Goal: Task Accomplishment & Management: Use online tool/utility

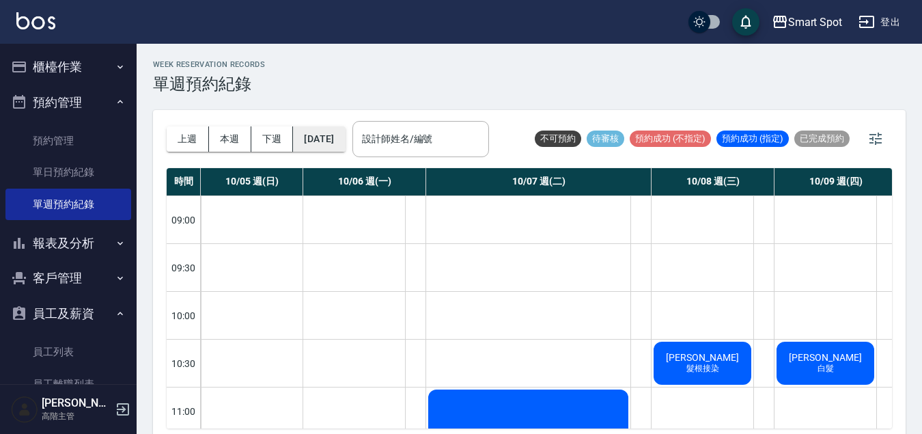
click at [328, 142] on button "[DATE]" at bounding box center [319, 138] width 52 height 25
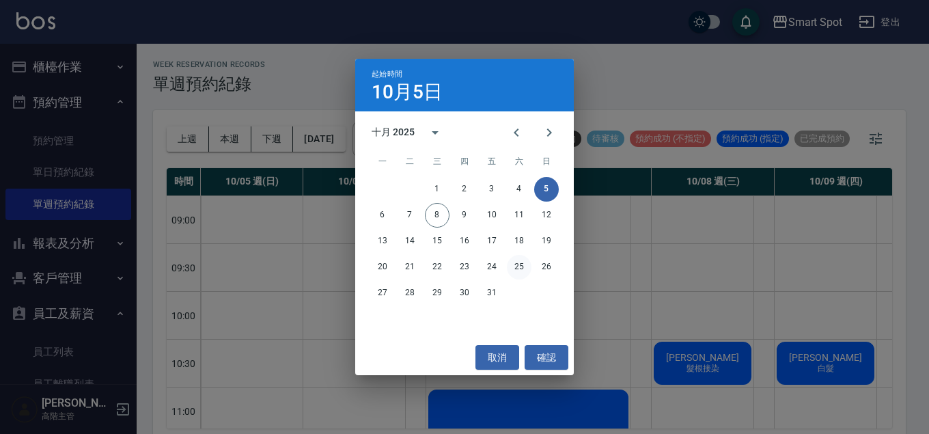
click at [518, 269] on button "25" at bounding box center [519, 267] width 25 height 25
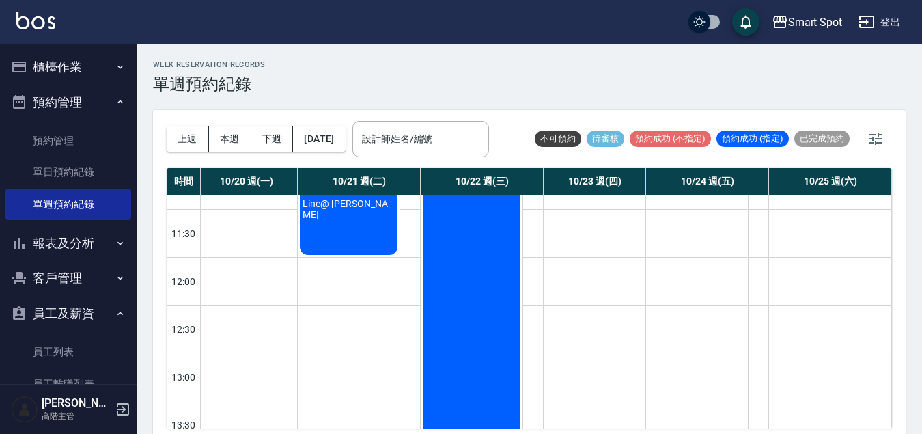
scroll to position [223, 115]
click at [345, 143] on button "[DATE]" at bounding box center [319, 138] width 52 height 25
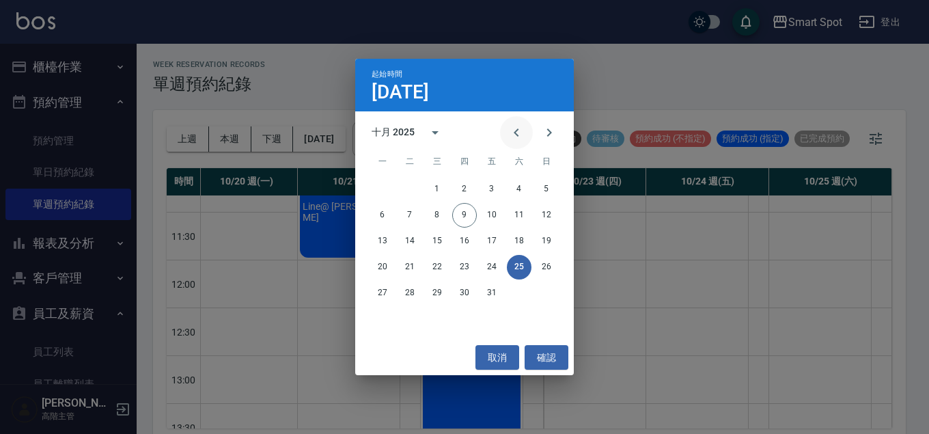
click at [514, 138] on icon "Previous month" at bounding box center [516, 132] width 16 height 16
click at [548, 131] on icon "Next month" at bounding box center [549, 132] width 16 height 16
click at [472, 218] on button "9" at bounding box center [464, 215] width 25 height 25
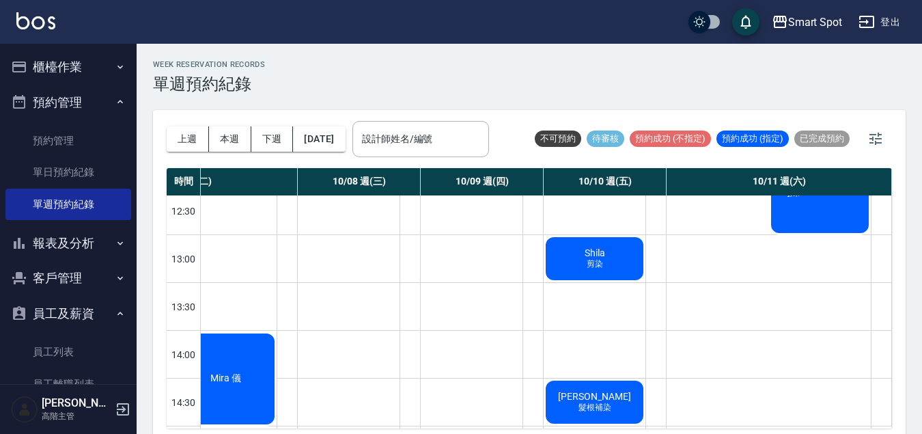
scroll to position [343, 361]
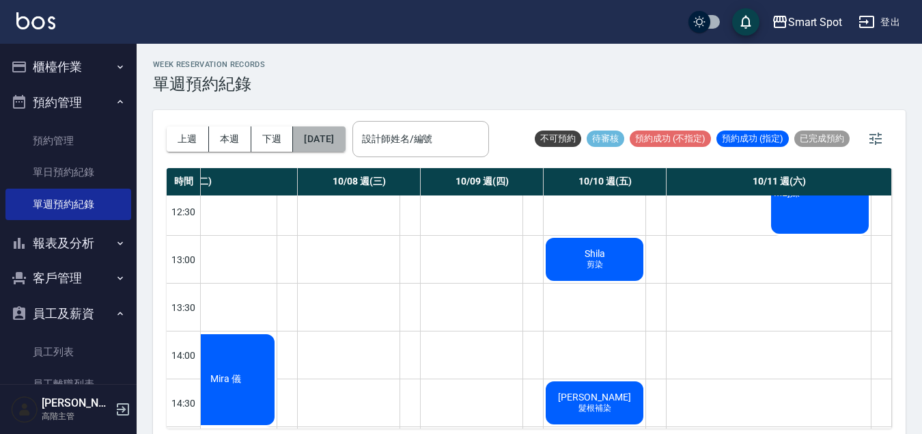
click at [330, 142] on button "[DATE]" at bounding box center [319, 138] width 52 height 25
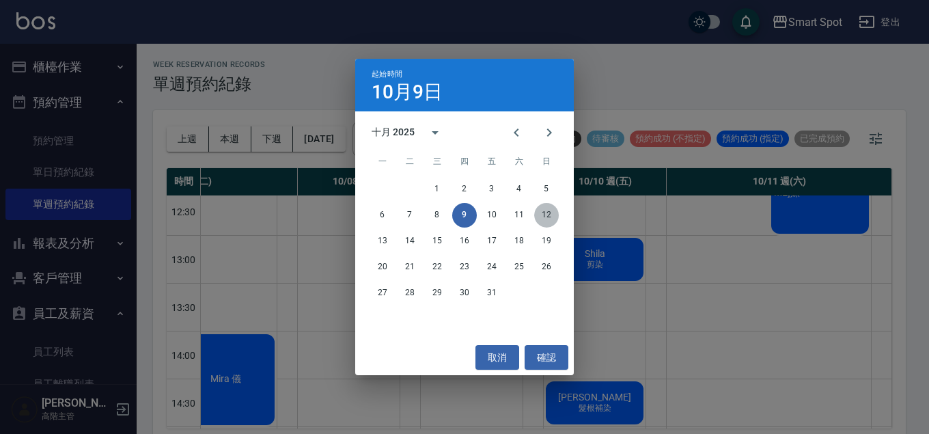
click at [543, 216] on button "12" at bounding box center [546, 215] width 25 height 25
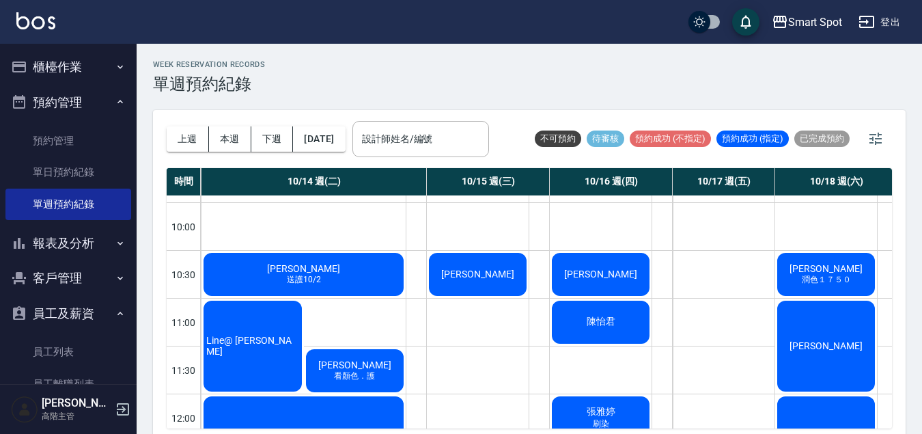
scroll to position [0, 204]
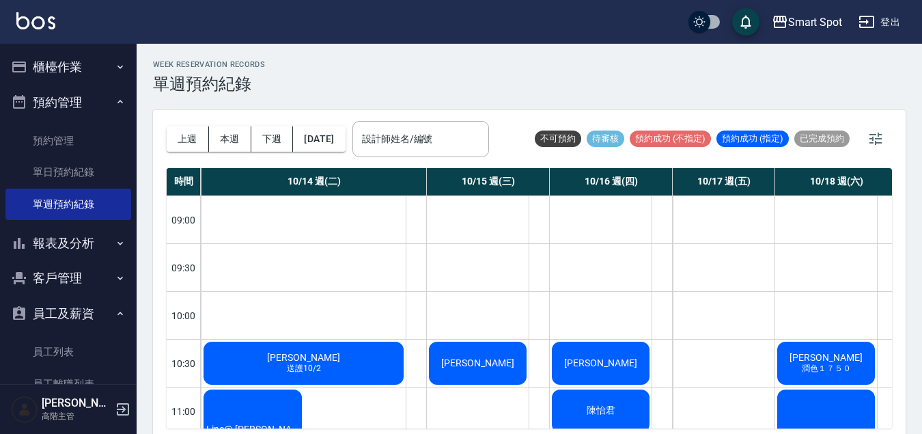
click at [627, 360] on div "[PERSON_NAME]" at bounding box center [601, 362] width 102 height 47
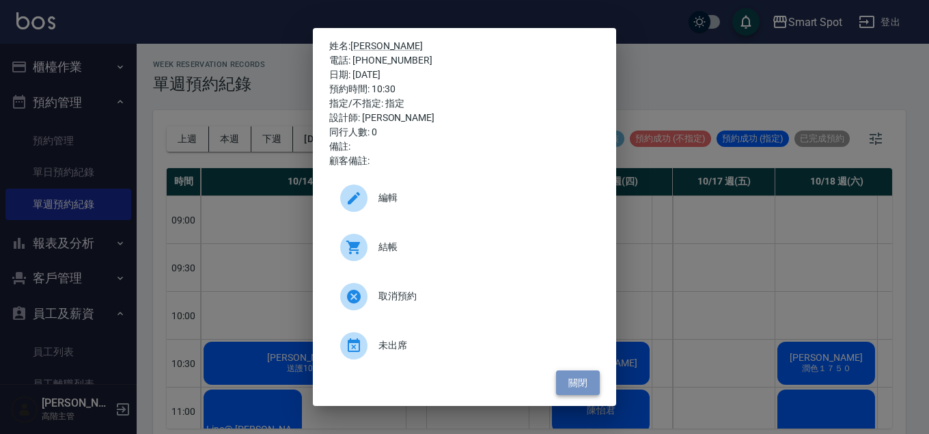
click at [587, 384] on button "關閉" at bounding box center [578, 382] width 44 height 25
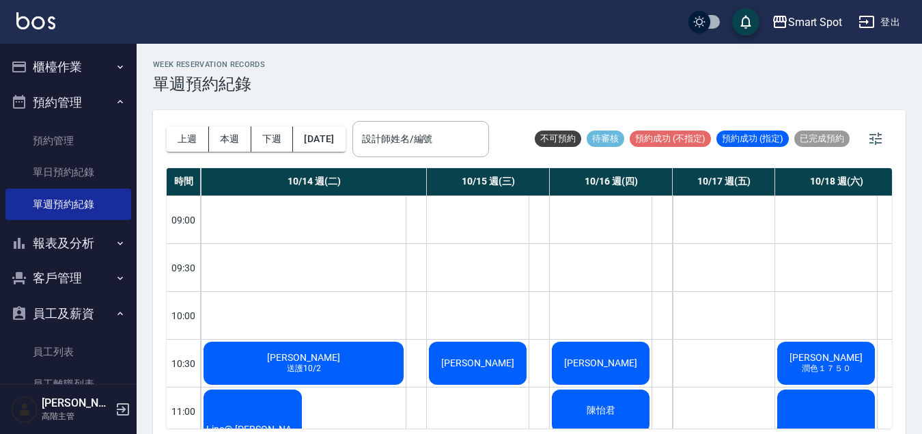
click at [618, 405] on div "陳怡君" at bounding box center [601, 410] width 102 height 47
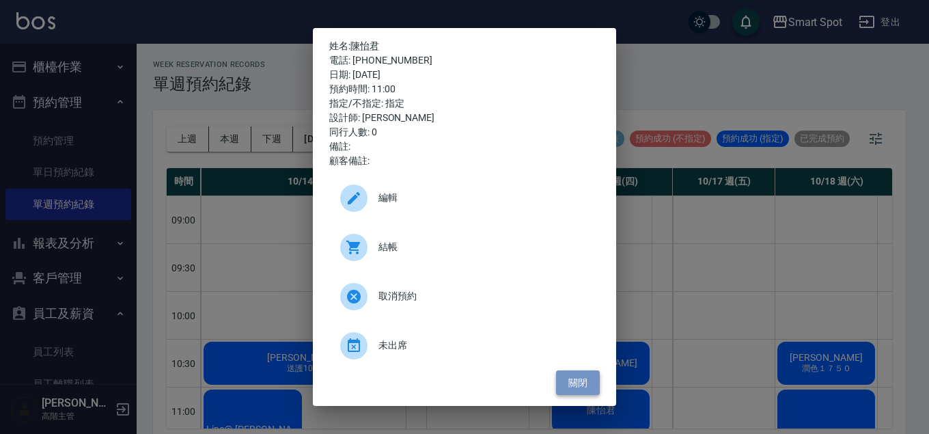
click at [581, 380] on button "關閉" at bounding box center [578, 382] width 44 height 25
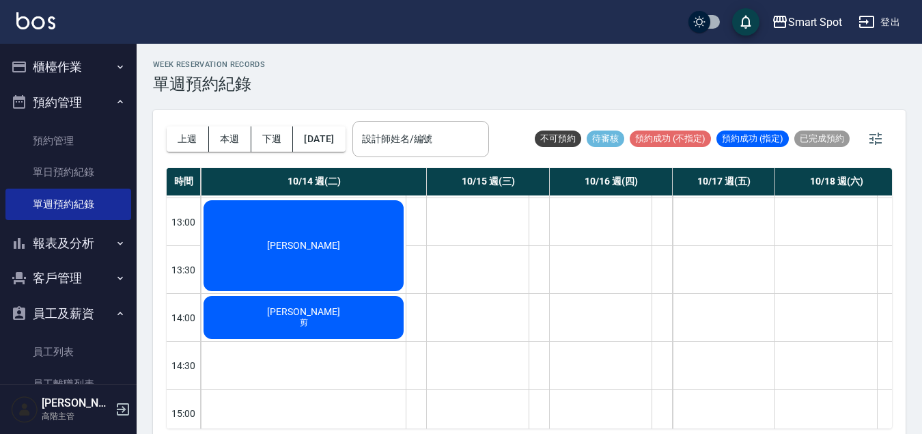
scroll to position [96, 204]
